Goal: Task Accomplishment & Management: Use online tool/utility

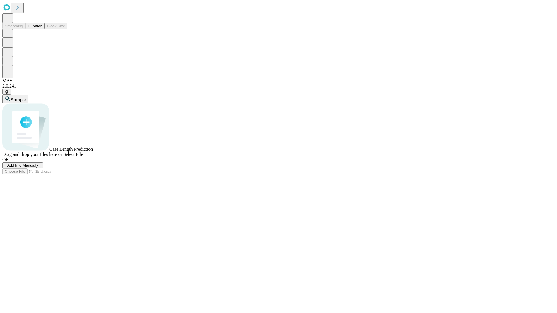
click at [38, 168] on span "Add Info Manually" at bounding box center [22, 165] width 31 height 4
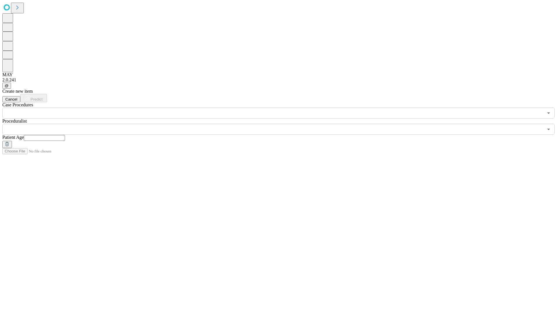
click at [65, 135] on input "text" at bounding box center [44, 138] width 41 height 6
type input "**"
click at [282, 124] on input "text" at bounding box center [272, 129] width 541 height 11
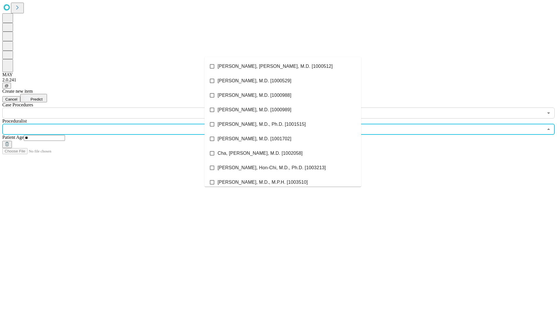
click at [283, 66] on li "[PERSON_NAME], [PERSON_NAME], M.D. [1000512]" at bounding box center [282, 66] width 157 height 14
click at [122, 108] on input "text" at bounding box center [272, 113] width 541 height 11
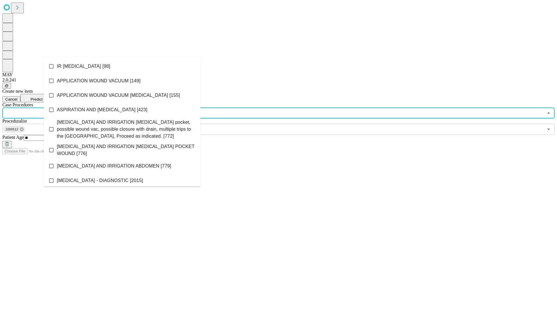
click at [122, 66] on li "IR [MEDICAL_DATA] [98]" at bounding box center [122, 66] width 157 height 14
